Goal: Book appointment/travel/reservation

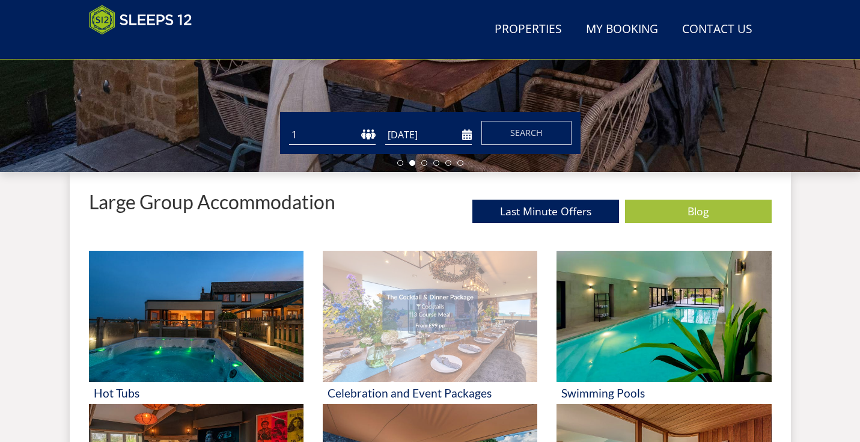
scroll to position [341, 0]
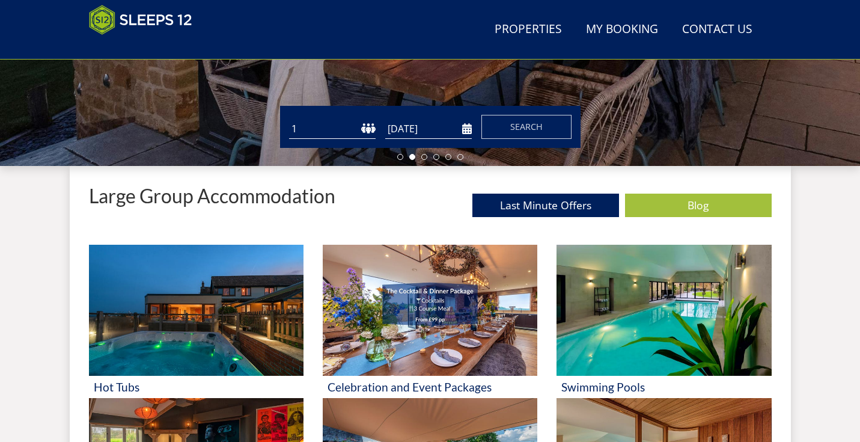
select select "21"
click at [463, 132] on input "[DATE]" at bounding box center [428, 129] width 87 height 20
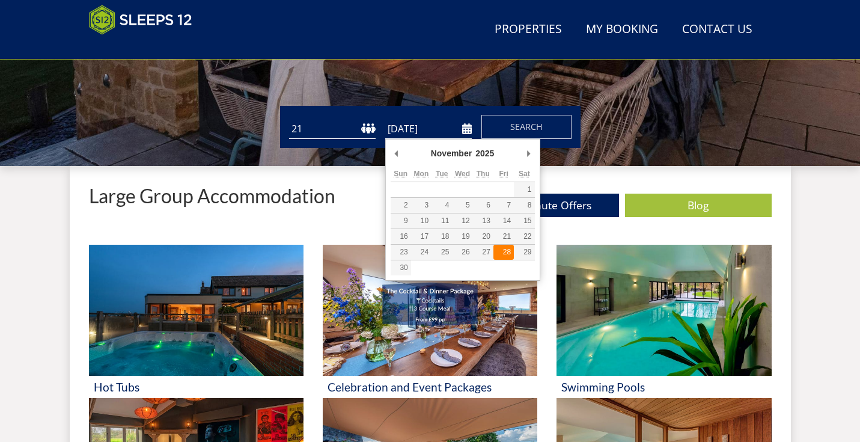
type input "[DATE]"
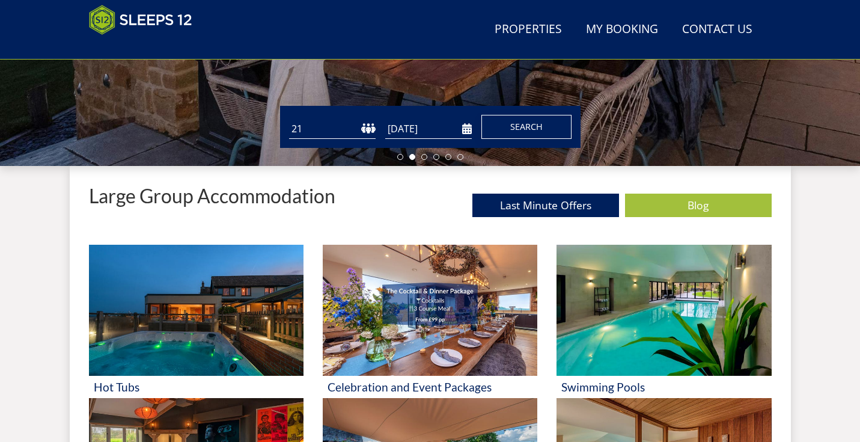
click at [528, 138] on button "Search" at bounding box center [526, 127] width 90 height 24
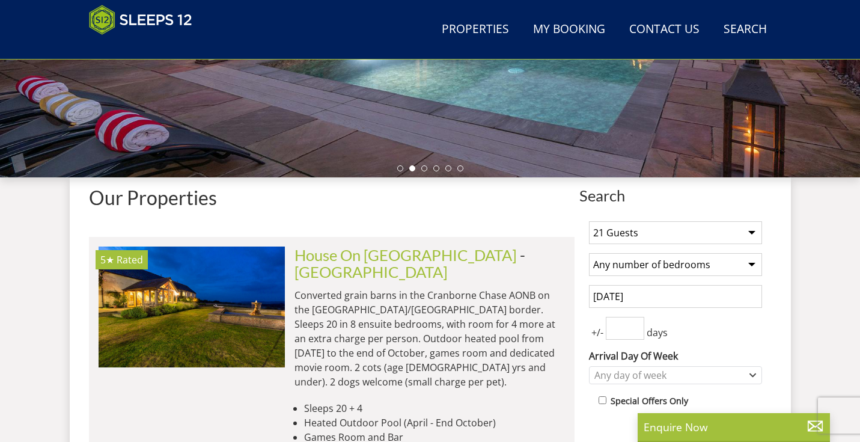
scroll to position [341, 0]
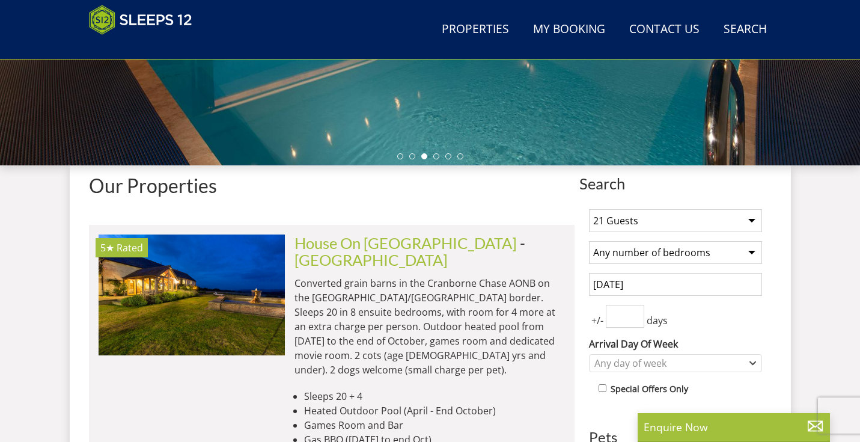
select select "10"
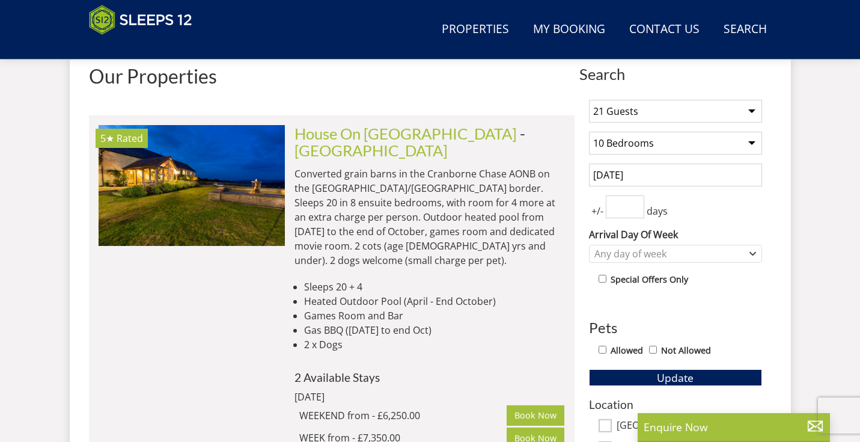
scroll to position [451, 0]
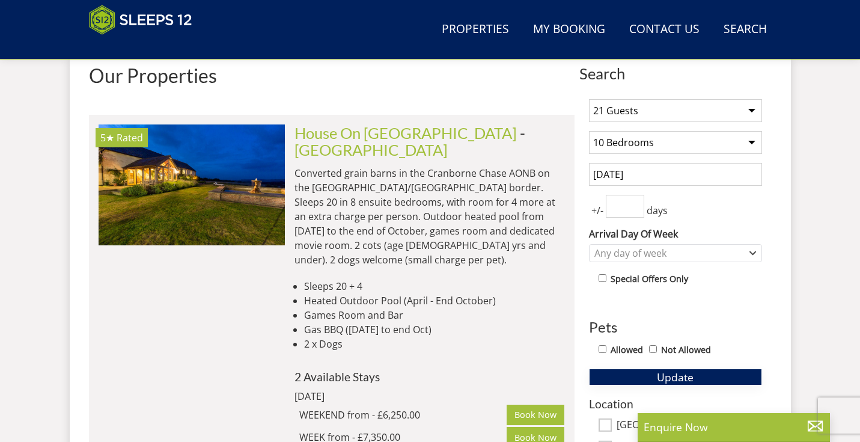
click at [676, 376] on span "Update" at bounding box center [675, 377] width 37 height 14
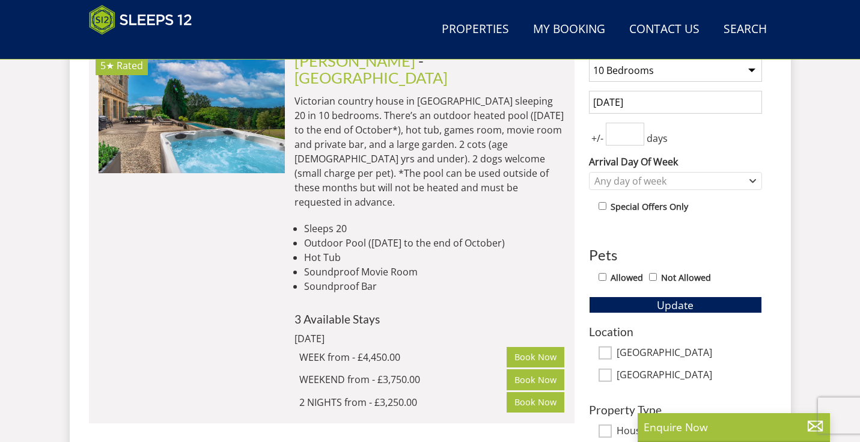
scroll to position [481, 0]
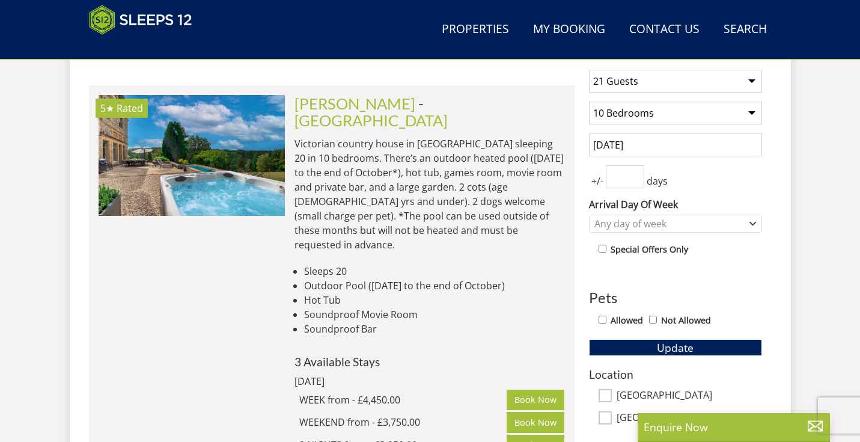
click at [597, 325] on div "Allowed Not Allowed" at bounding box center [675, 320] width 173 height 17
click at [601, 323] on input "Allowed" at bounding box center [603, 319] width 8 height 8
checkbox input "true"
click at [629, 347] on button "Update" at bounding box center [675, 347] width 173 height 17
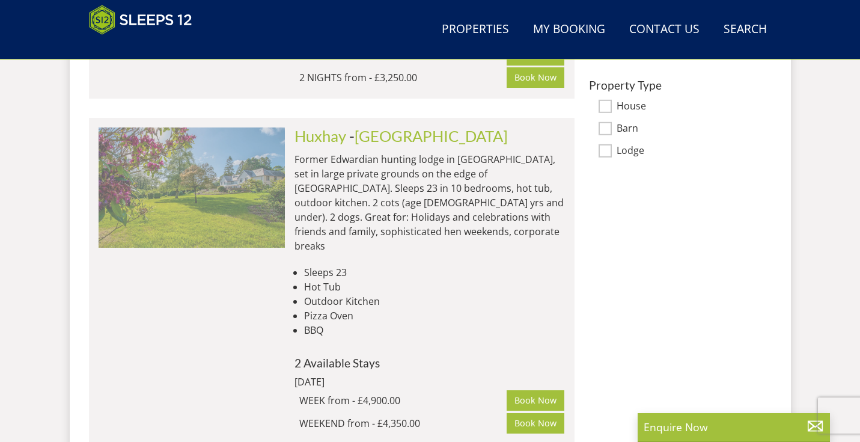
scroll to position [849, 0]
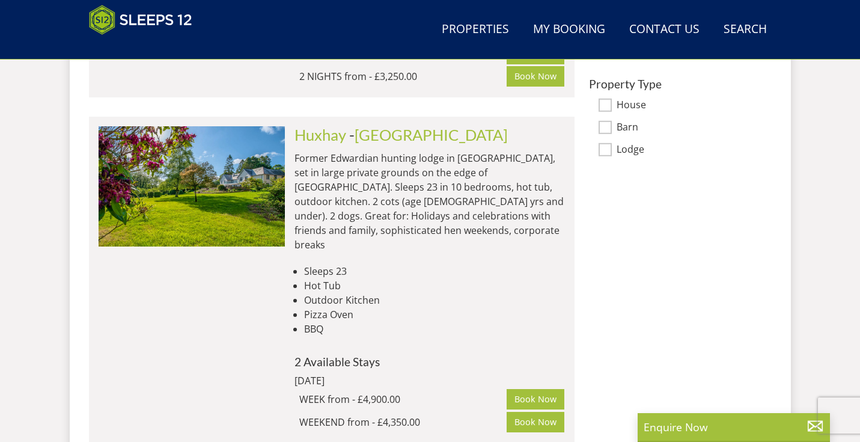
click at [537, 264] on li "Sleeps 23" at bounding box center [434, 271] width 261 height 14
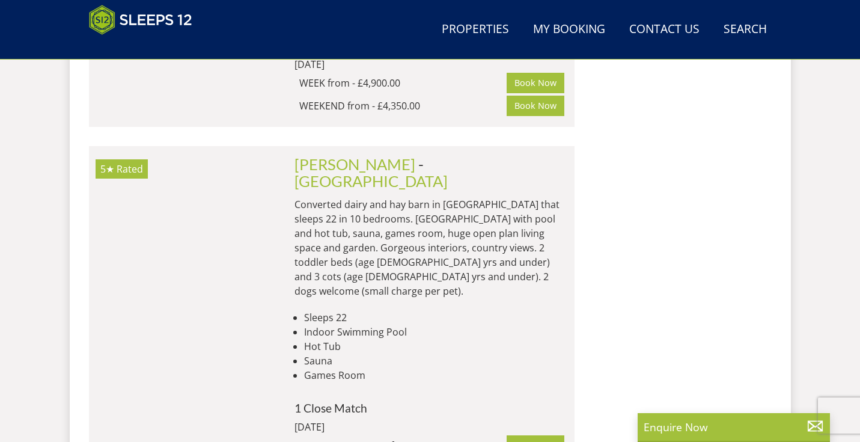
scroll to position [1167, 0]
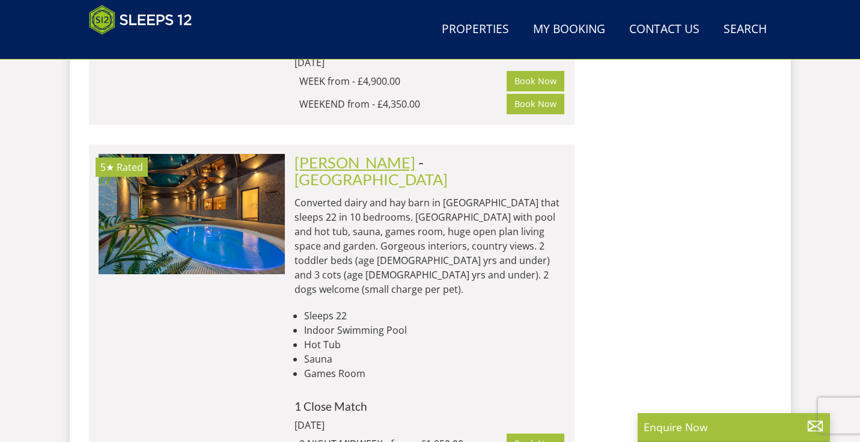
click at [371, 153] on link "[PERSON_NAME]" at bounding box center [354, 162] width 121 height 18
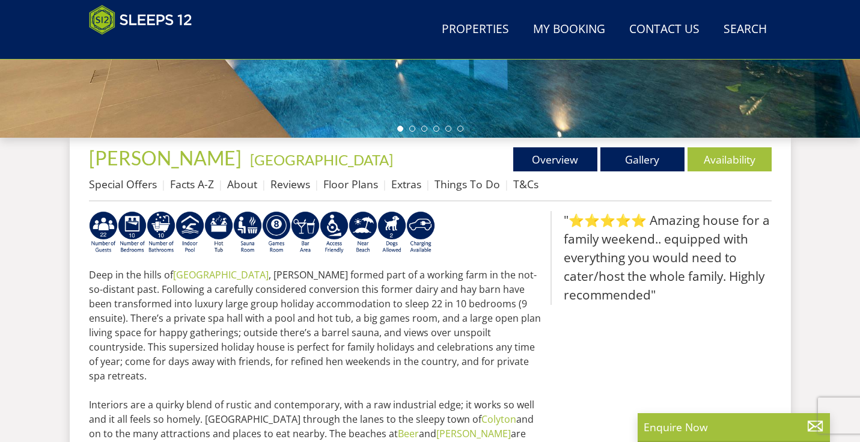
scroll to position [372, 0]
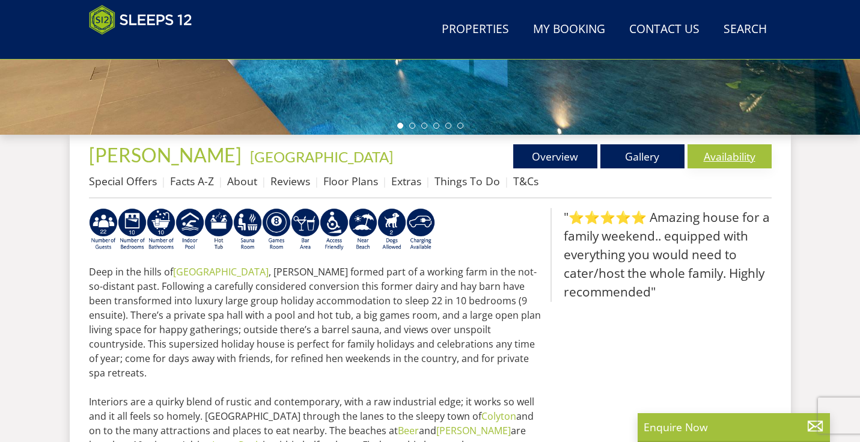
click at [738, 148] on link "Availability" at bounding box center [729, 156] width 84 height 24
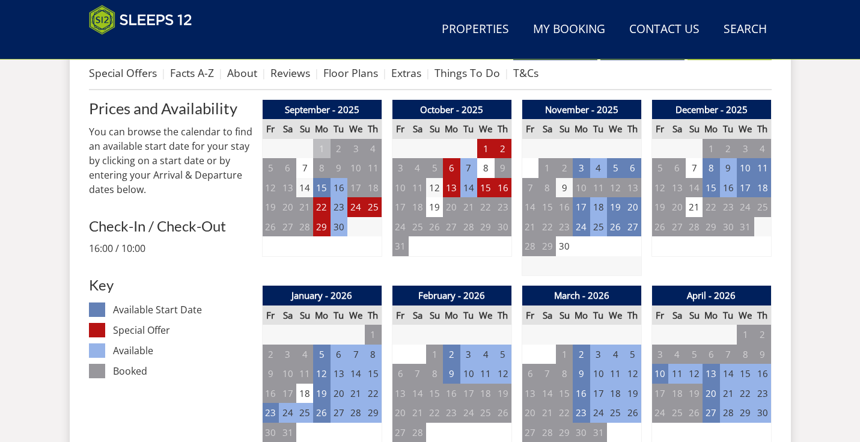
scroll to position [483, 0]
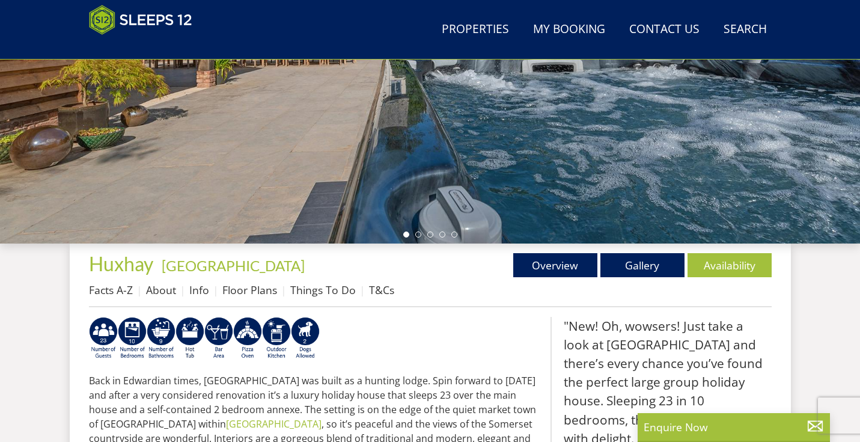
scroll to position [276, 0]
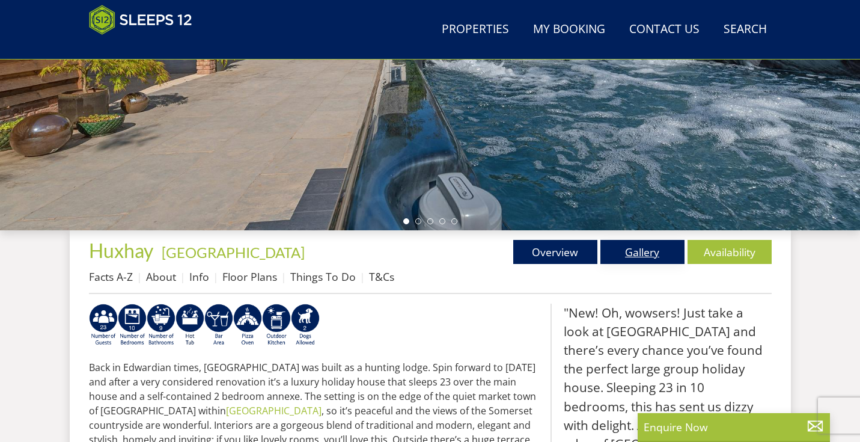
click at [660, 251] on link "Gallery" at bounding box center [642, 252] width 84 height 24
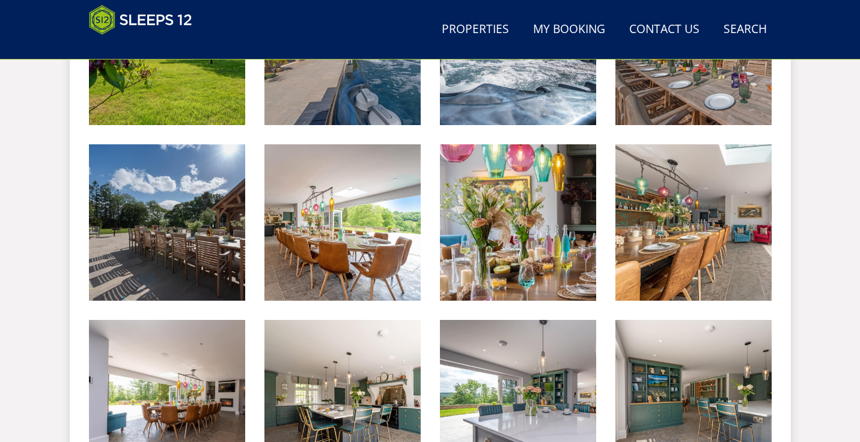
scroll to position [188, 0]
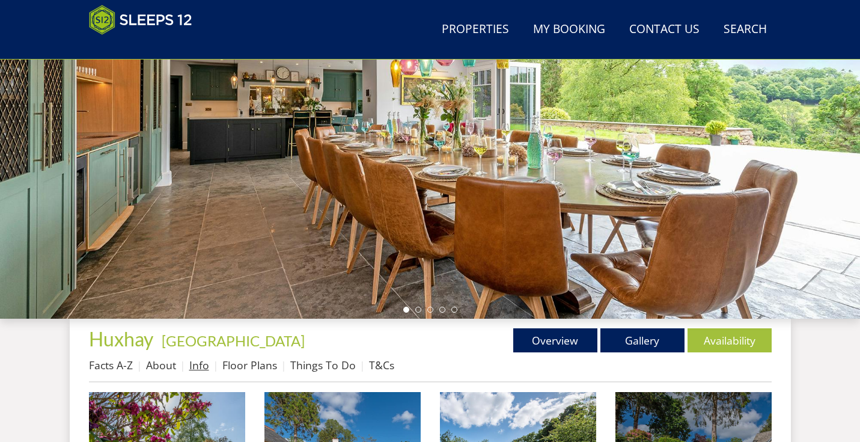
click at [203, 366] on link "Info" at bounding box center [199, 365] width 20 height 14
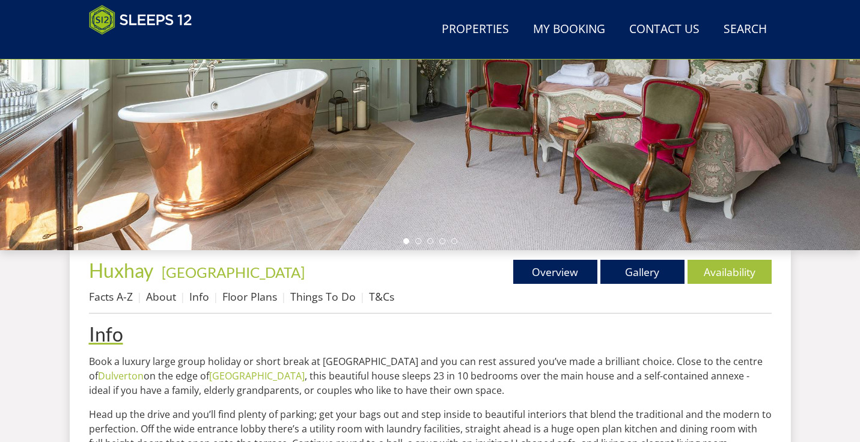
scroll to position [227, 0]
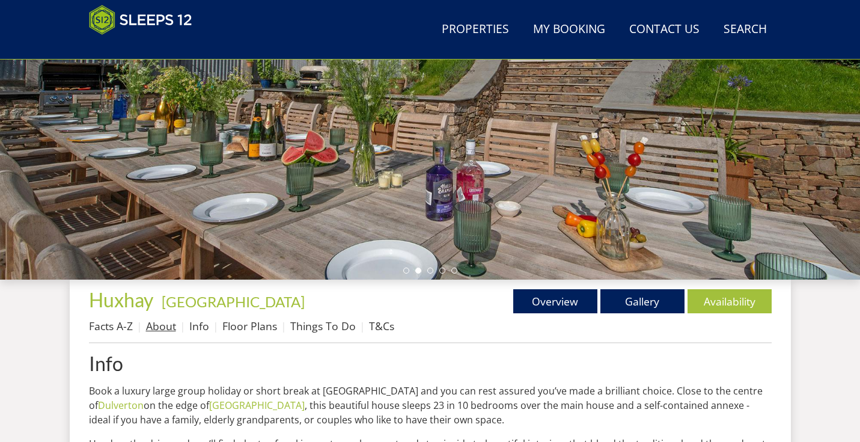
click at [172, 332] on link "About" at bounding box center [161, 325] width 30 height 14
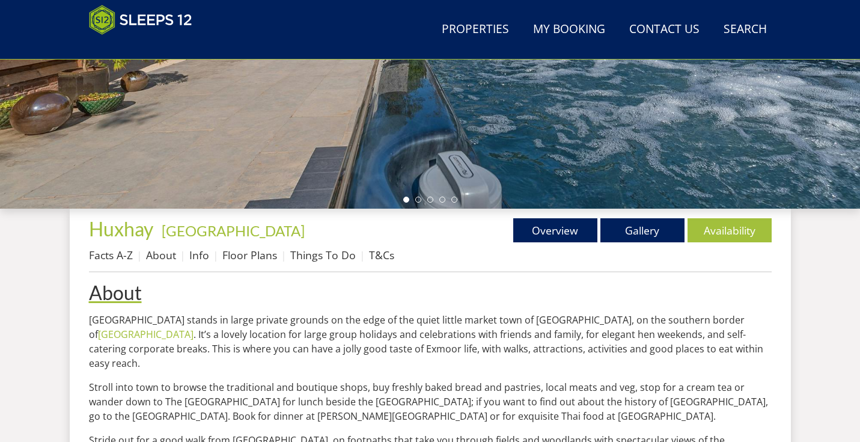
scroll to position [297, 0]
click at [133, 261] on li "Facts A-Z" at bounding box center [117, 255] width 57 height 20
click at [128, 261] on link "Facts A-Z" at bounding box center [111, 255] width 44 height 14
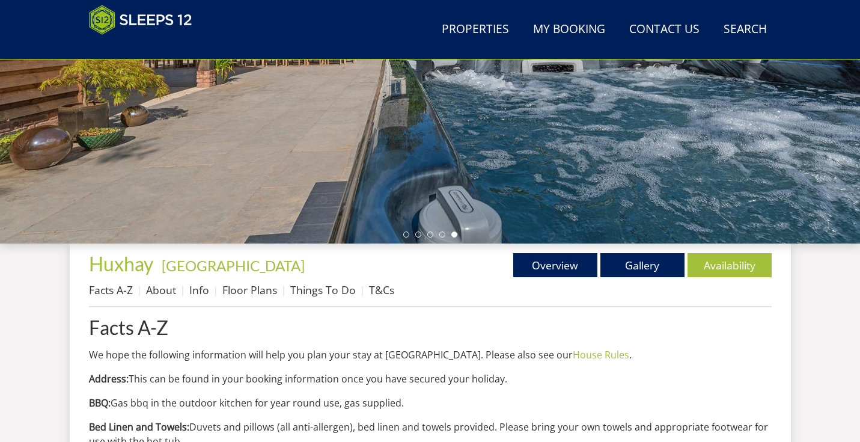
scroll to position [267, 0]
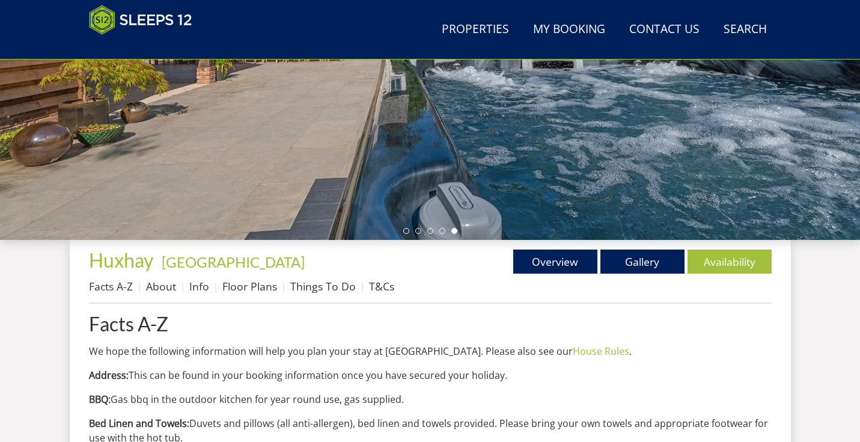
click at [207, 294] on li "Info" at bounding box center [205, 286] width 33 height 20
click at [206, 281] on link "Info" at bounding box center [199, 286] width 20 height 14
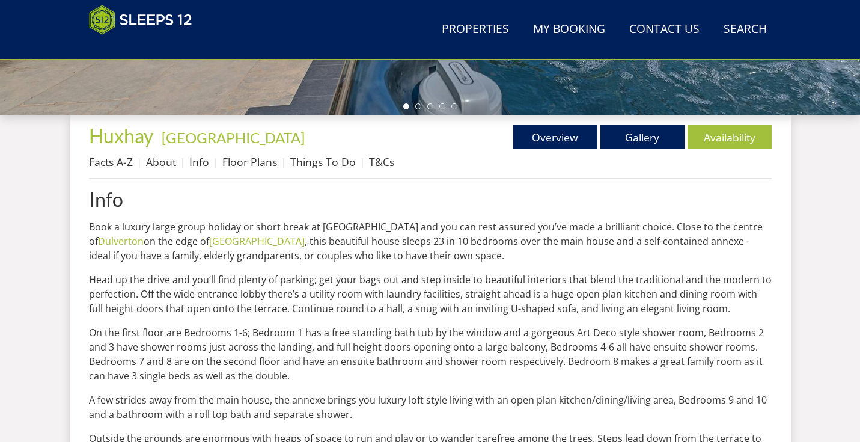
scroll to position [392, 0]
